Goal: Obtain resource: Obtain resource

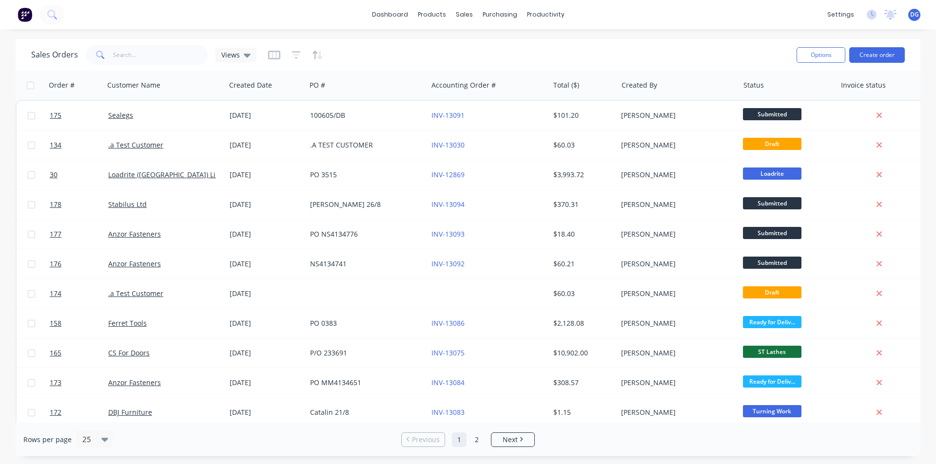
click at [913, 14] on span "DG" at bounding box center [914, 14] width 9 height 9
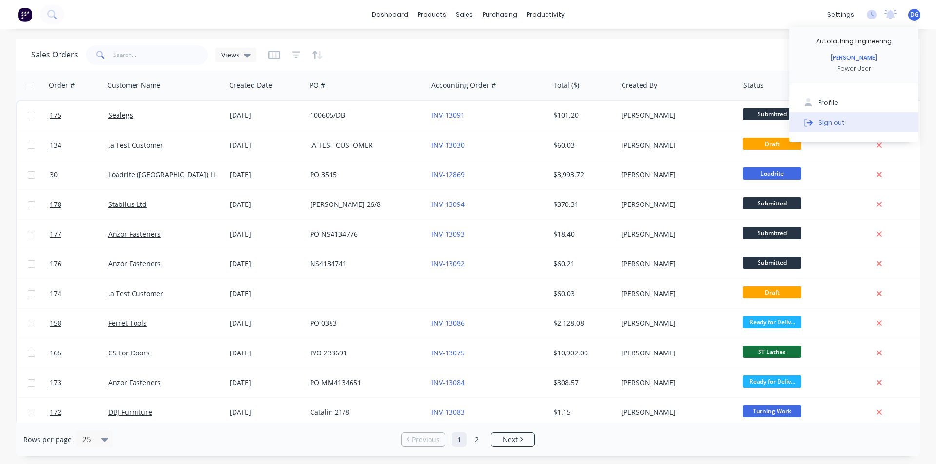
click at [846, 123] on button "Sign out" at bounding box center [853, 122] width 129 height 19
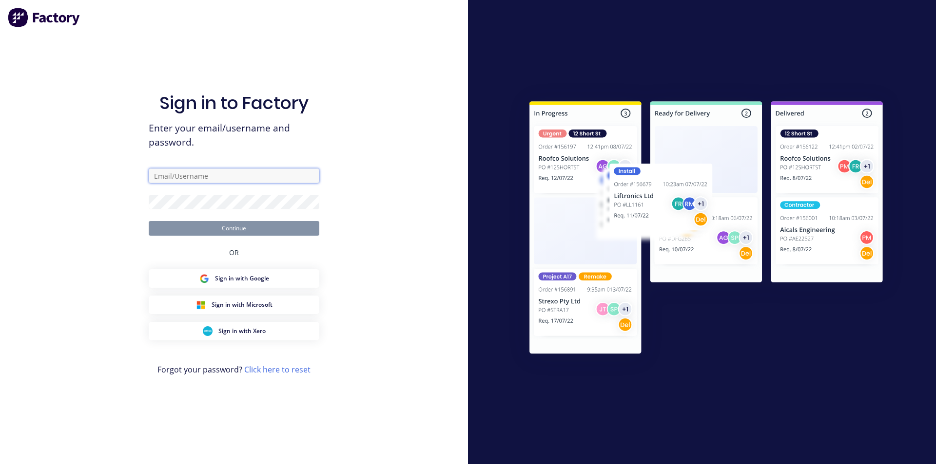
type input "[EMAIL_ADDRESS][DOMAIN_NAME]"
click at [445, 271] on div "Sign in to Factory Enter your email/username and password. [EMAIL_ADDRESS][DOMA…" at bounding box center [234, 232] width 468 height 464
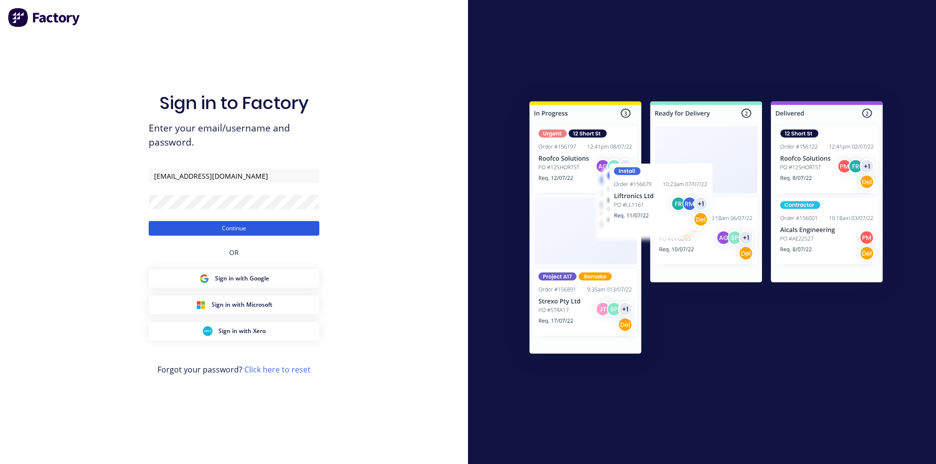
click at [259, 229] on button "Continue" at bounding box center [234, 228] width 171 height 15
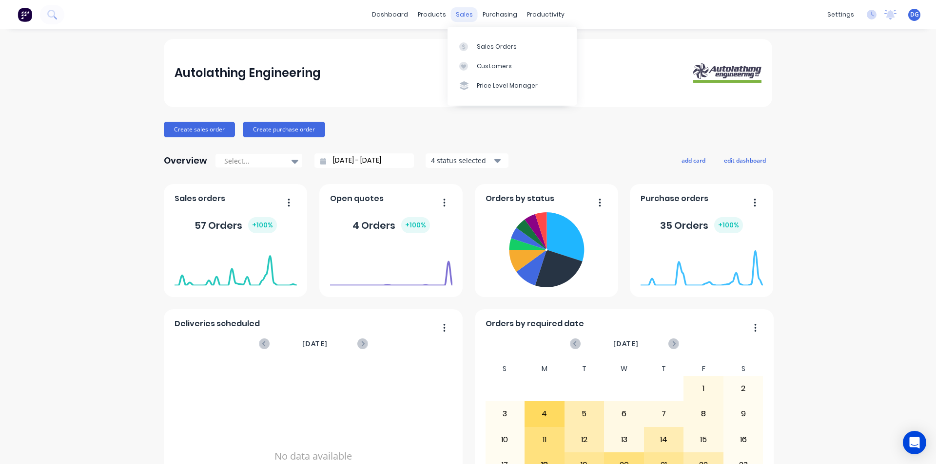
click at [460, 15] on div "sales" at bounding box center [464, 14] width 27 height 15
click at [484, 45] on div "Sales Orders" at bounding box center [497, 46] width 40 height 9
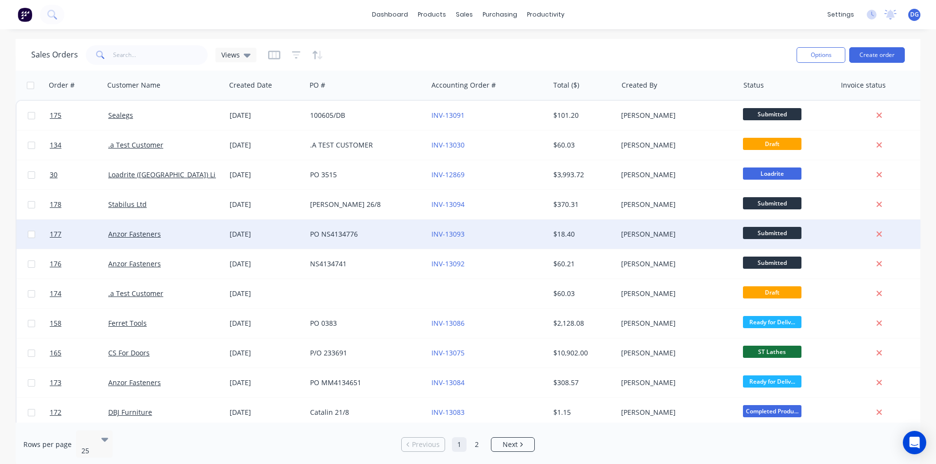
click at [787, 232] on span "Submitted" at bounding box center [772, 233] width 58 height 12
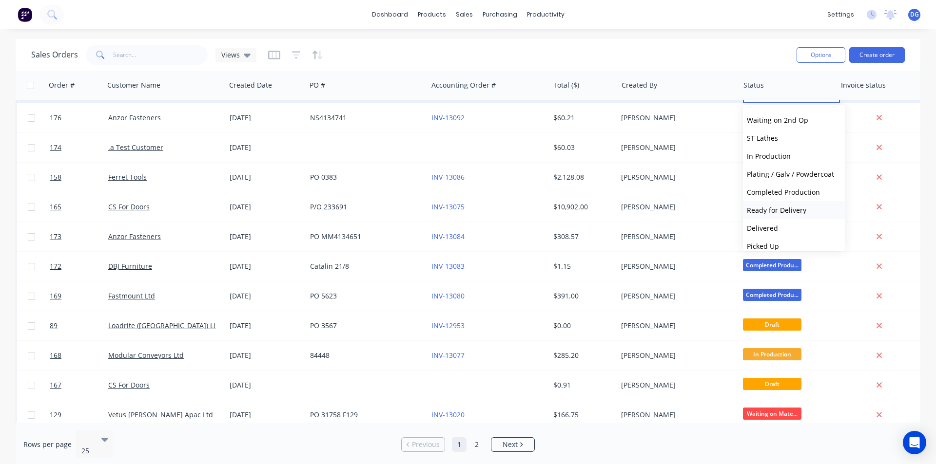
scroll to position [168, 0]
click at [784, 202] on span "Ready for Delivery" at bounding box center [776, 202] width 59 height 9
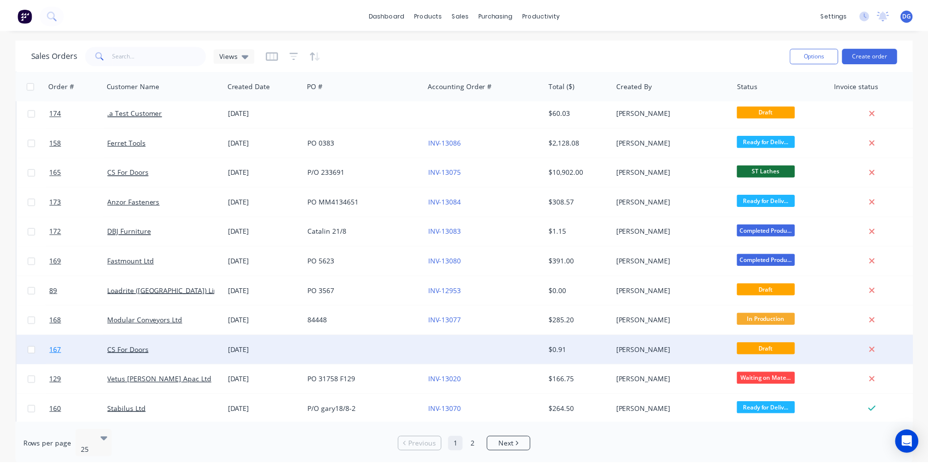
scroll to position [0, 0]
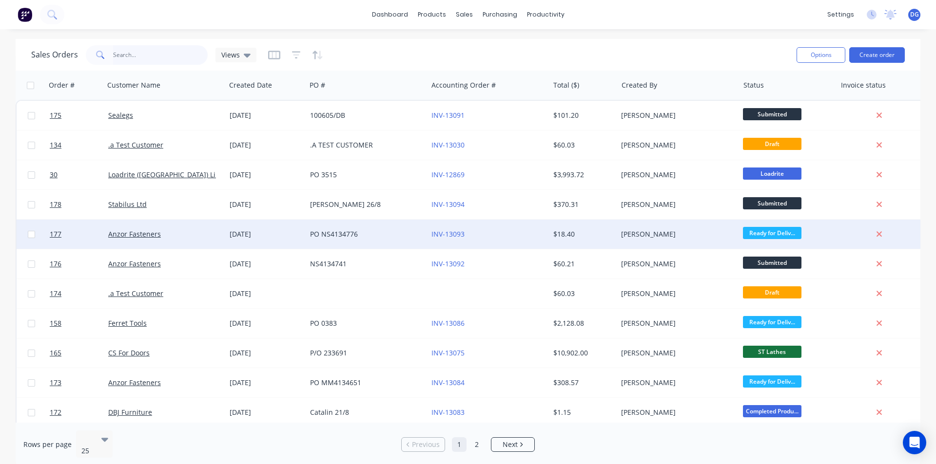
click at [145, 57] on input "text" at bounding box center [160, 54] width 95 height 19
type input "177"
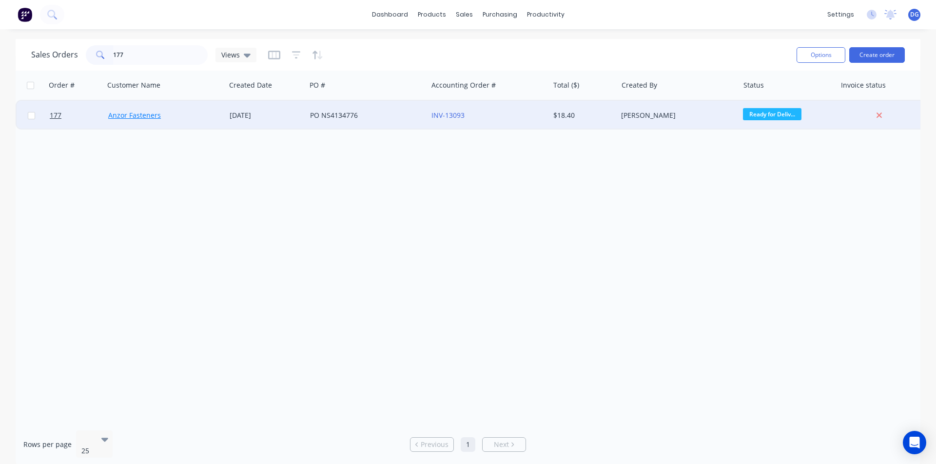
click at [133, 117] on link "Anzor Fasteners" at bounding box center [134, 115] width 53 height 9
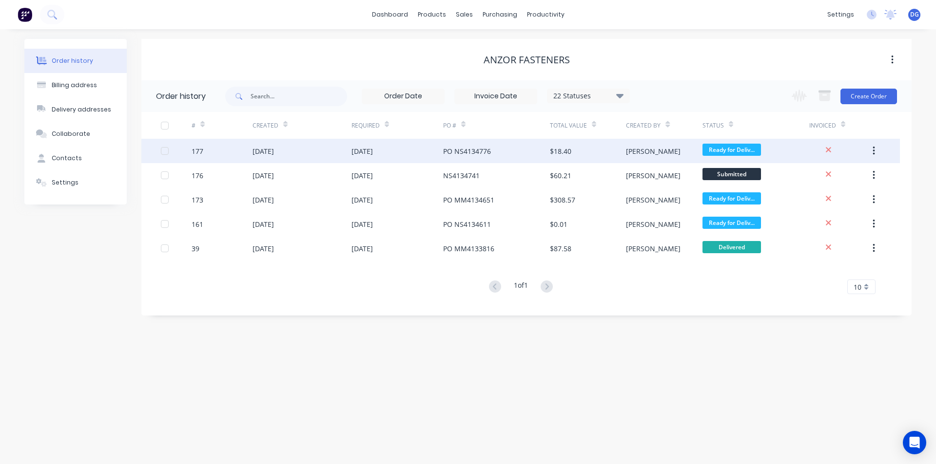
click at [205, 148] on div "177" at bounding box center [222, 151] width 61 height 24
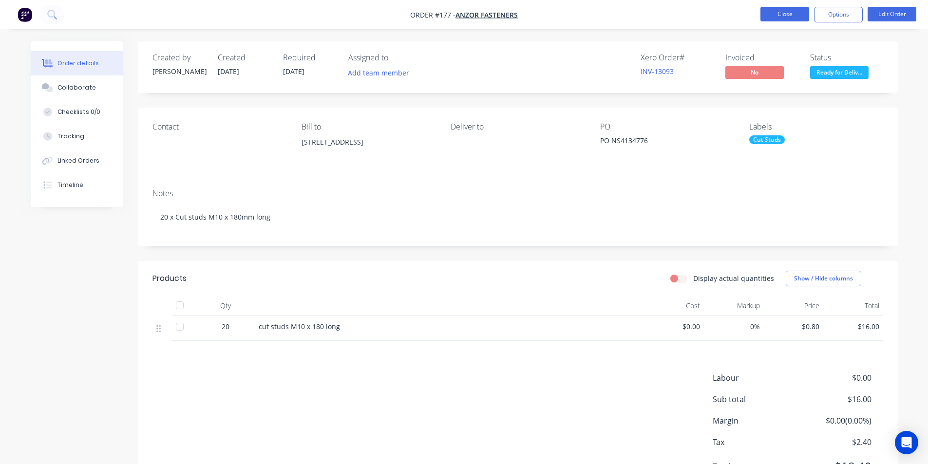
click at [795, 12] on button "Close" at bounding box center [785, 14] width 49 height 15
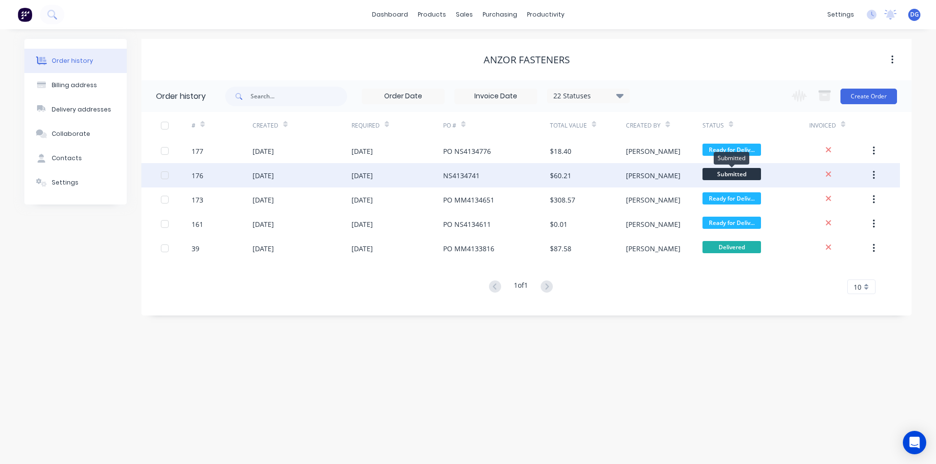
click at [731, 174] on span "Submitted" at bounding box center [731, 174] width 58 height 12
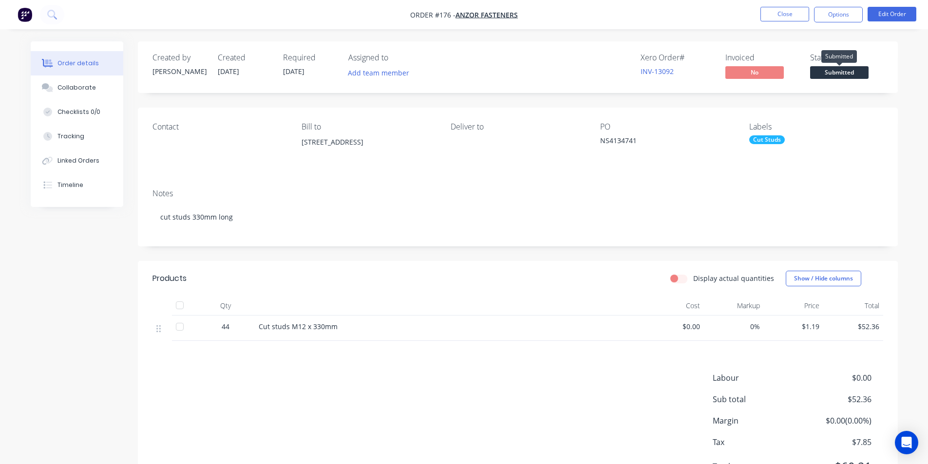
click at [834, 75] on span "Submitted" at bounding box center [839, 72] width 58 height 12
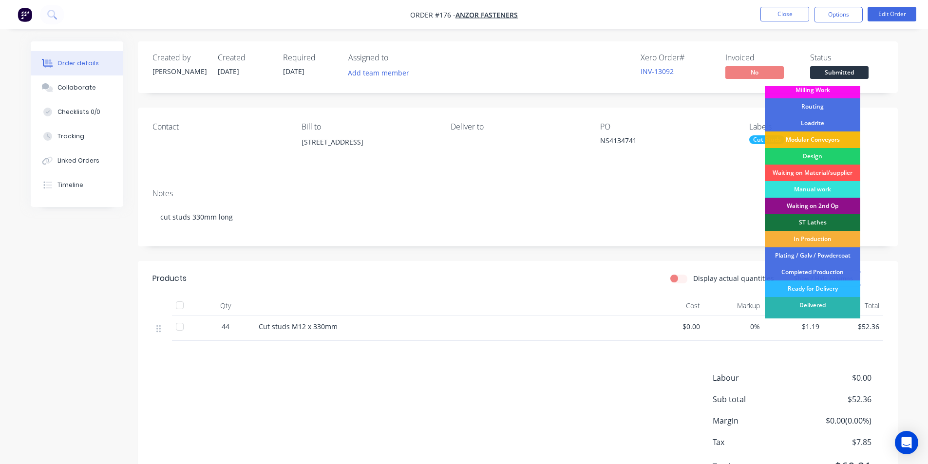
scroll to position [33, 0]
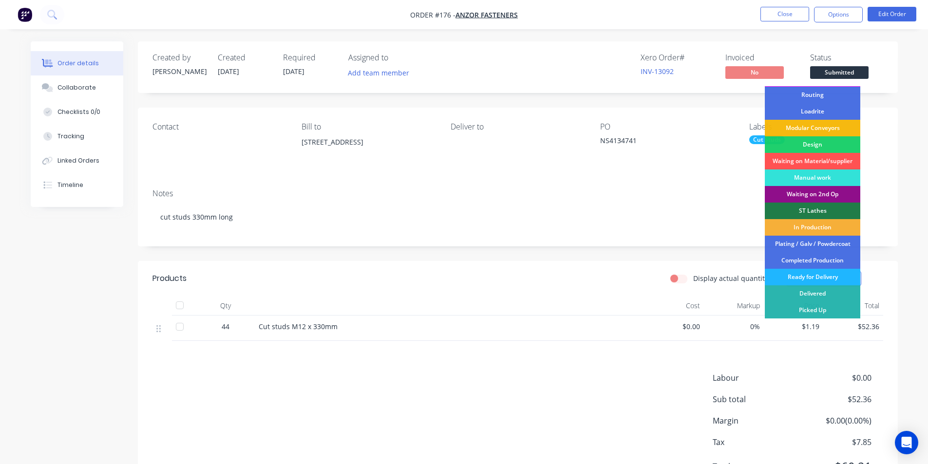
click at [814, 275] on div "Ready for Delivery" at bounding box center [813, 277] width 96 height 17
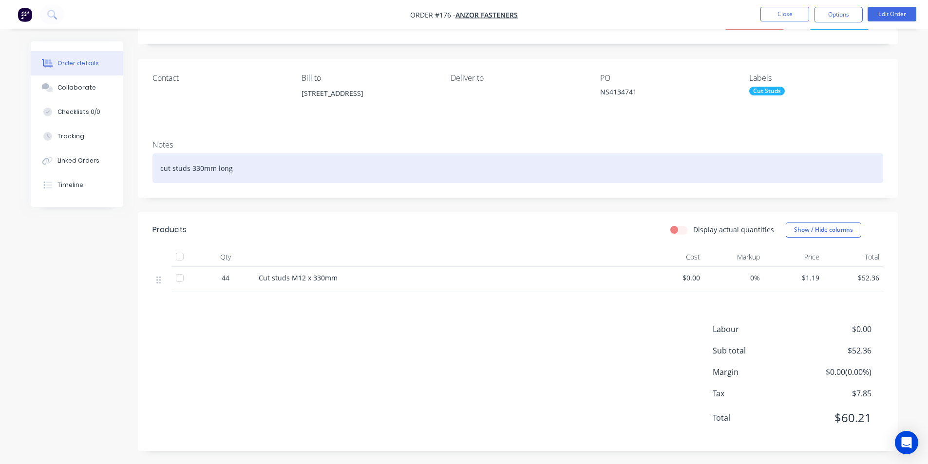
scroll to position [0, 0]
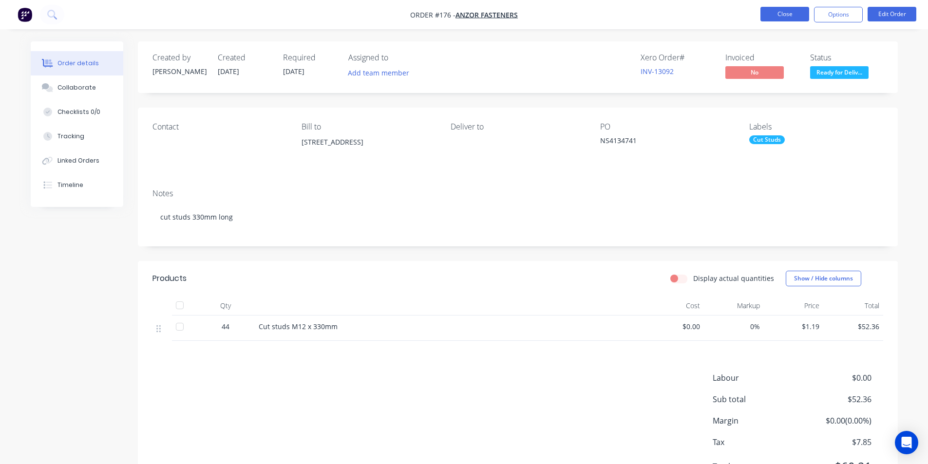
click at [786, 13] on button "Close" at bounding box center [785, 14] width 49 height 15
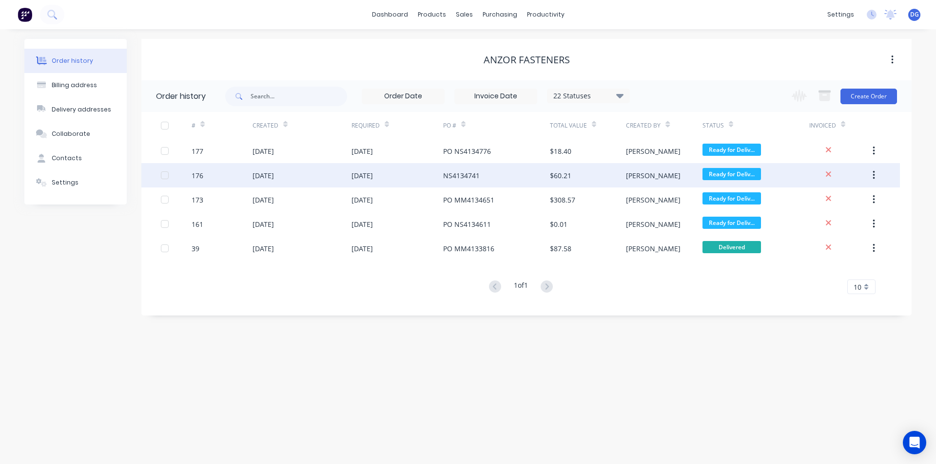
click at [268, 176] on div "[DATE]" at bounding box center [262, 176] width 21 height 10
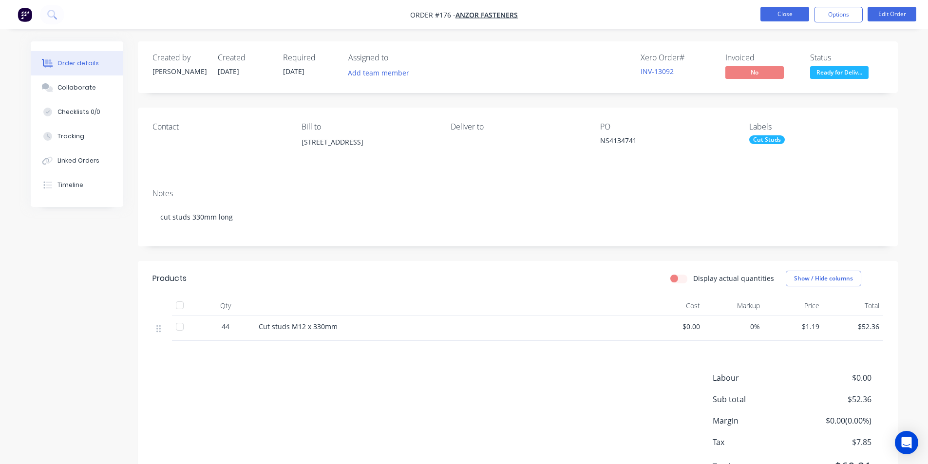
click at [791, 14] on button "Close" at bounding box center [785, 14] width 49 height 15
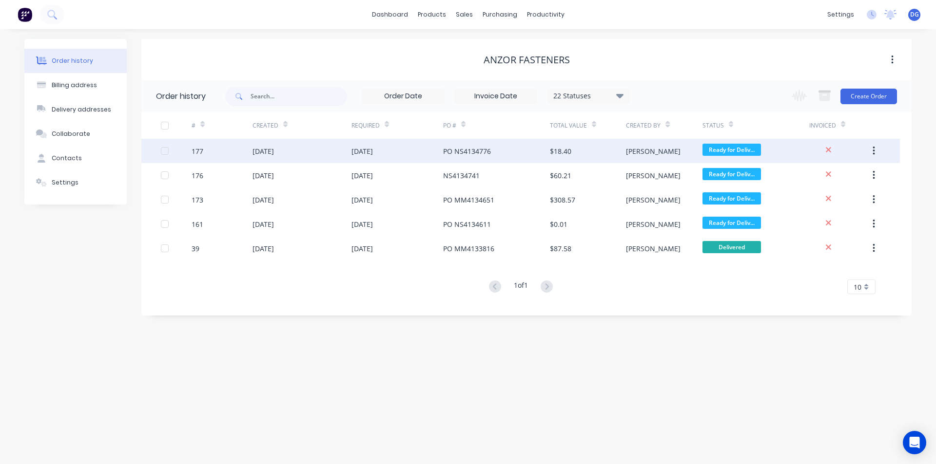
click at [199, 151] on div "177" at bounding box center [198, 151] width 12 height 10
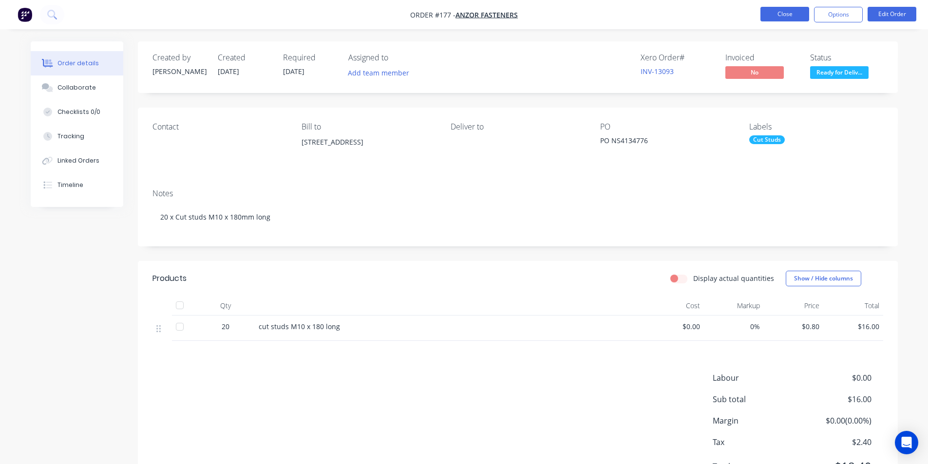
click at [786, 14] on button "Close" at bounding box center [785, 14] width 49 height 15
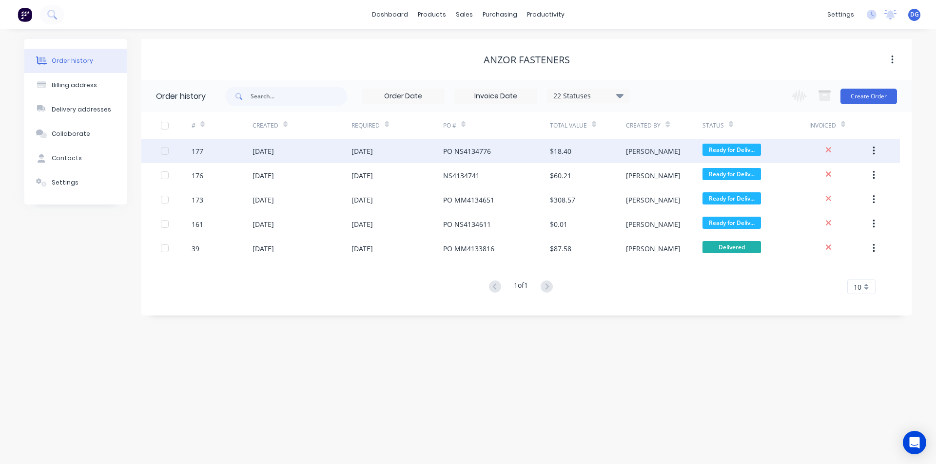
click at [267, 153] on div "[DATE]" at bounding box center [262, 151] width 21 height 10
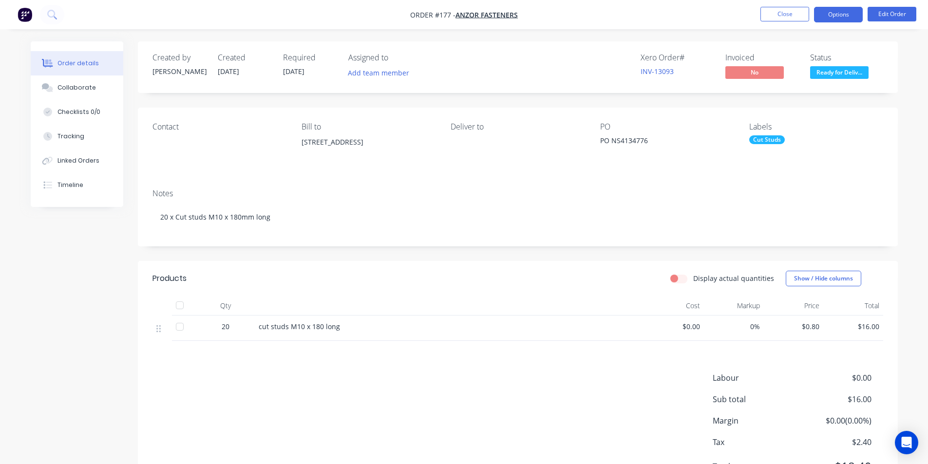
click at [829, 18] on button "Options" at bounding box center [838, 15] width 49 height 16
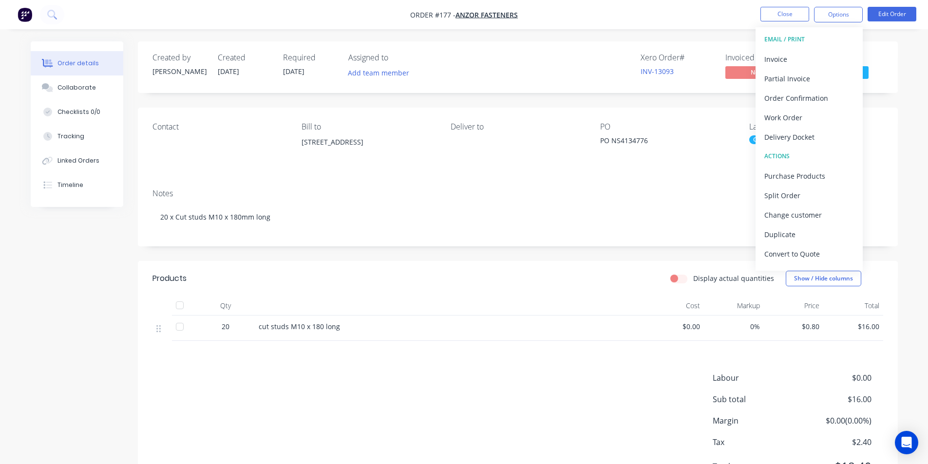
click at [807, 138] on div "Delivery Docket" at bounding box center [810, 137] width 90 height 14
click at [793, 99] on div "Without pricing" at bounding box center [810, 98] width 90 height 14
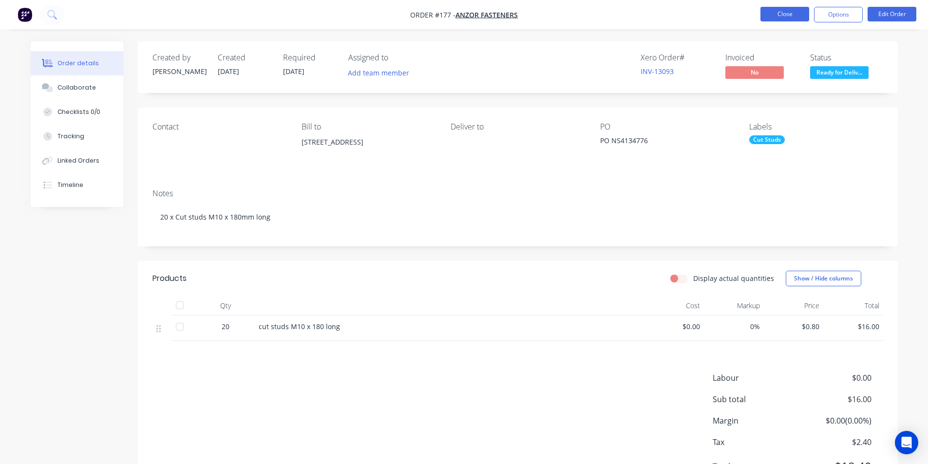
click at [797, 15] on button "Close" at bounding box center [785, 14] width 49 height 15
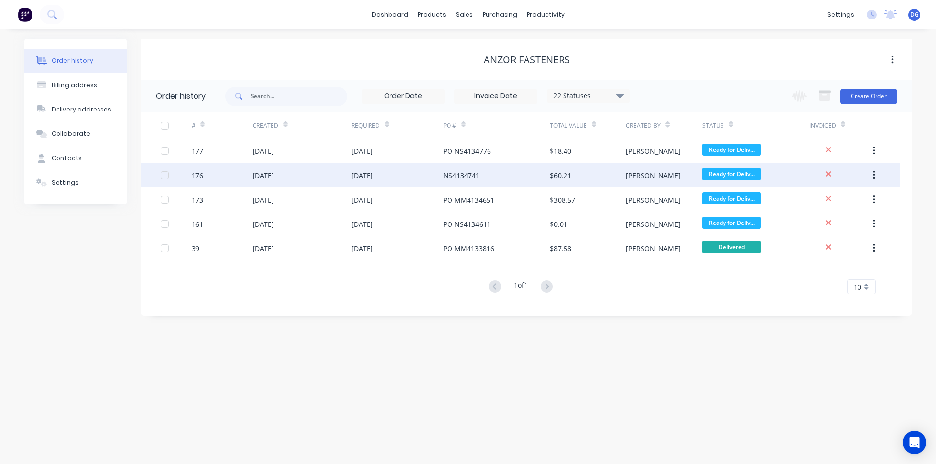
click at [267, 174] on div "[DATE]" at bounding box center [262, 176] width 21 height 10
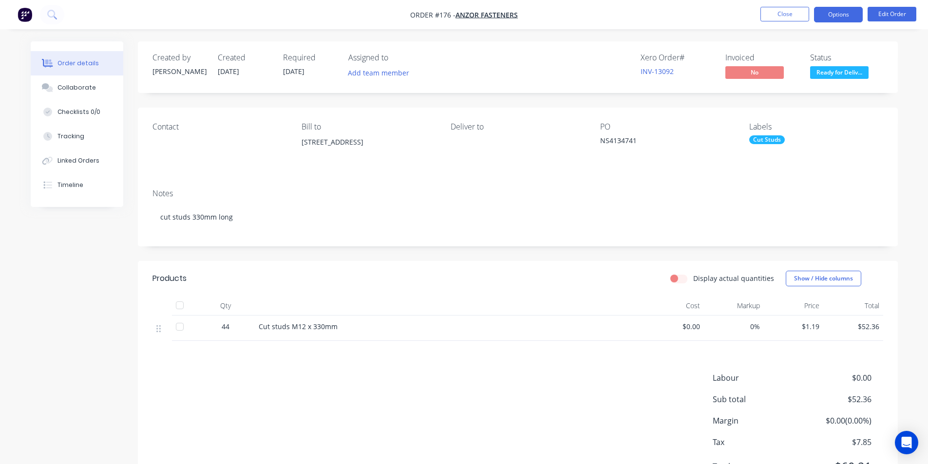
click at [834, 14] on button "Options" at bounding box center [838, 15] width 49 height 16
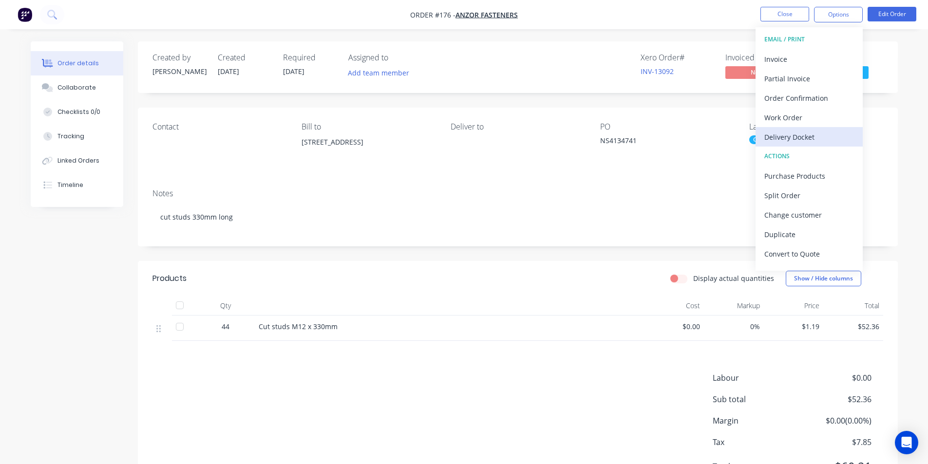
click at [816, 134] on div "Delivery Docket" at bounding box center [810, 137] width 90 height 14
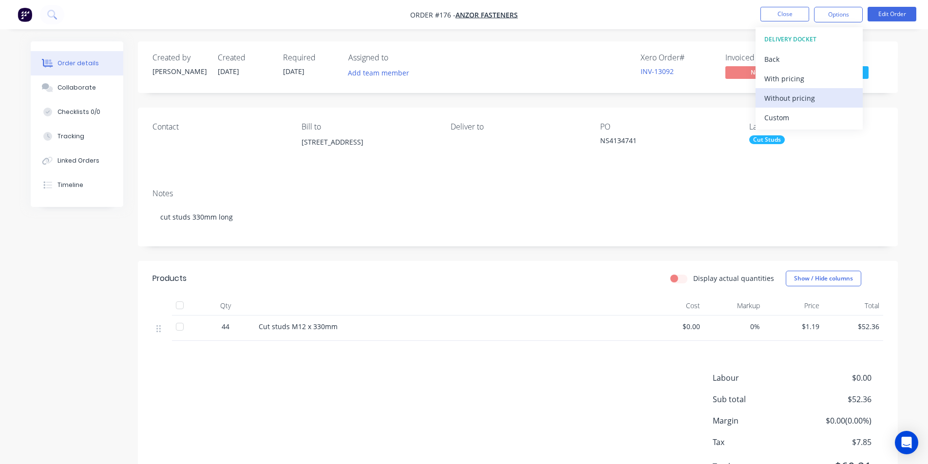
click at [808, 97] on div "Without pricing" at bounding box center [810, 98] width 90 height 14
